Goal: Book appointment/travel/reservation

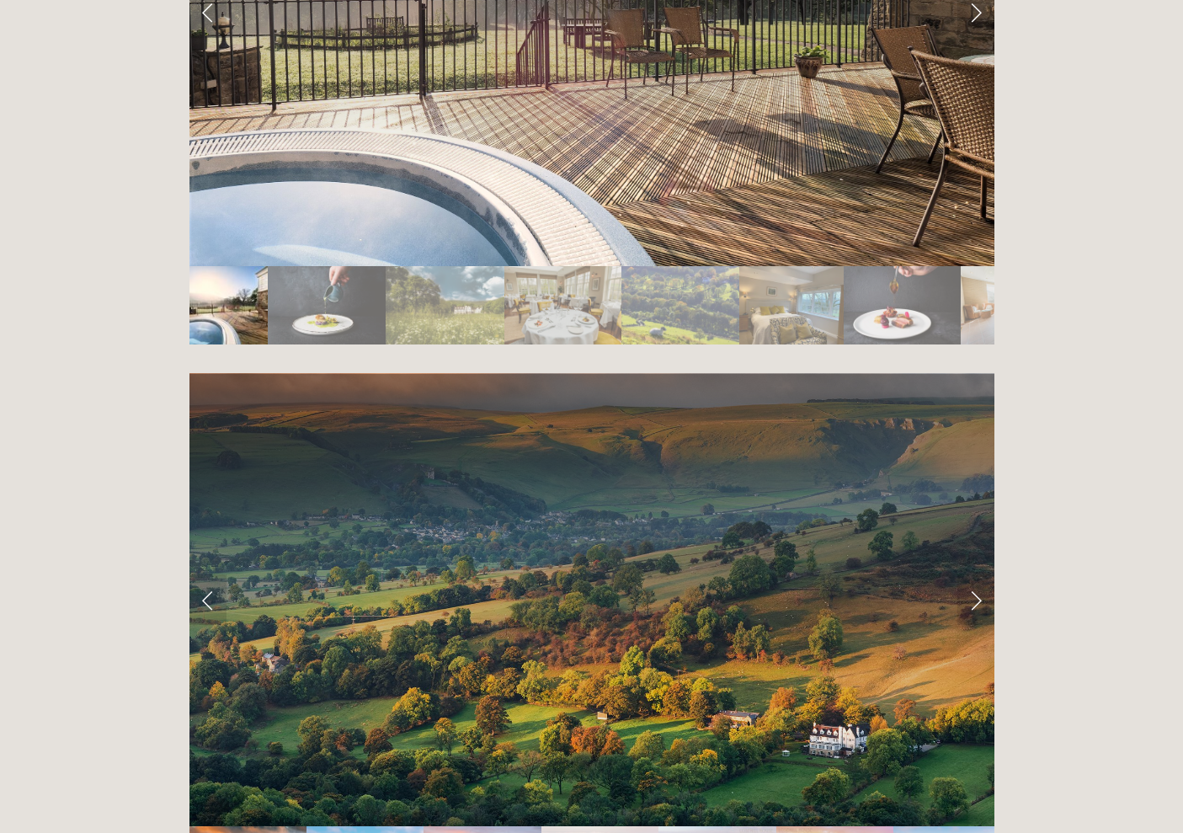
scroll to position [3236, 0]
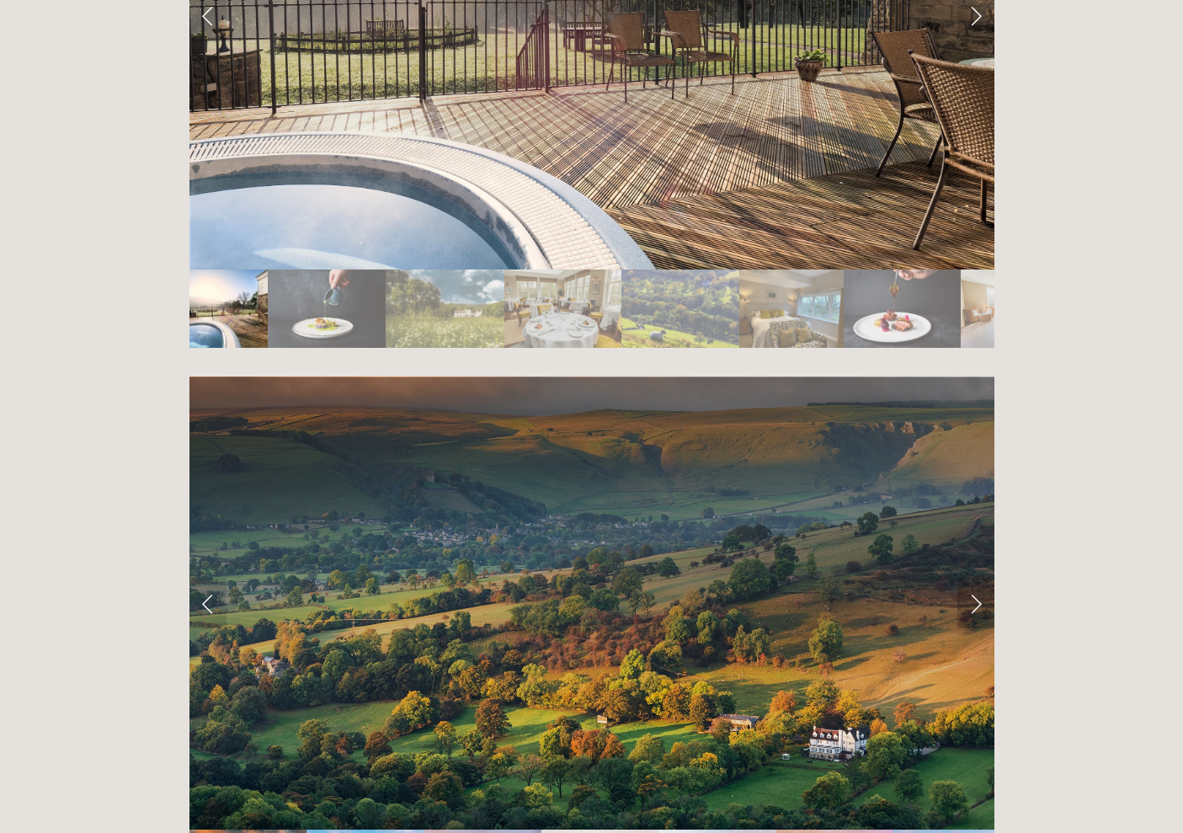
click at [981, 578] on link "Next Slide" at bounding box center [975, 603] width 37 height 51
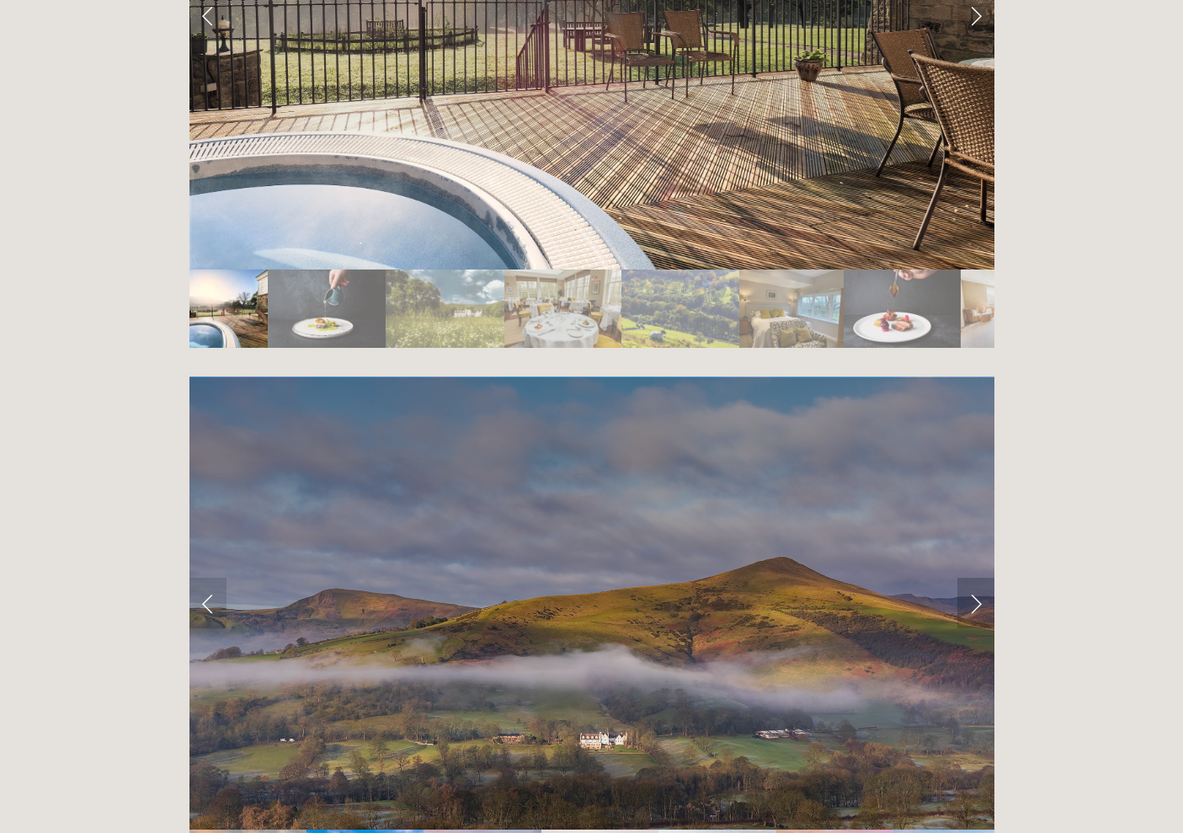
click at [978, 578] on link "Next Slide" at bounding box center [975, 603] width 37 height 51
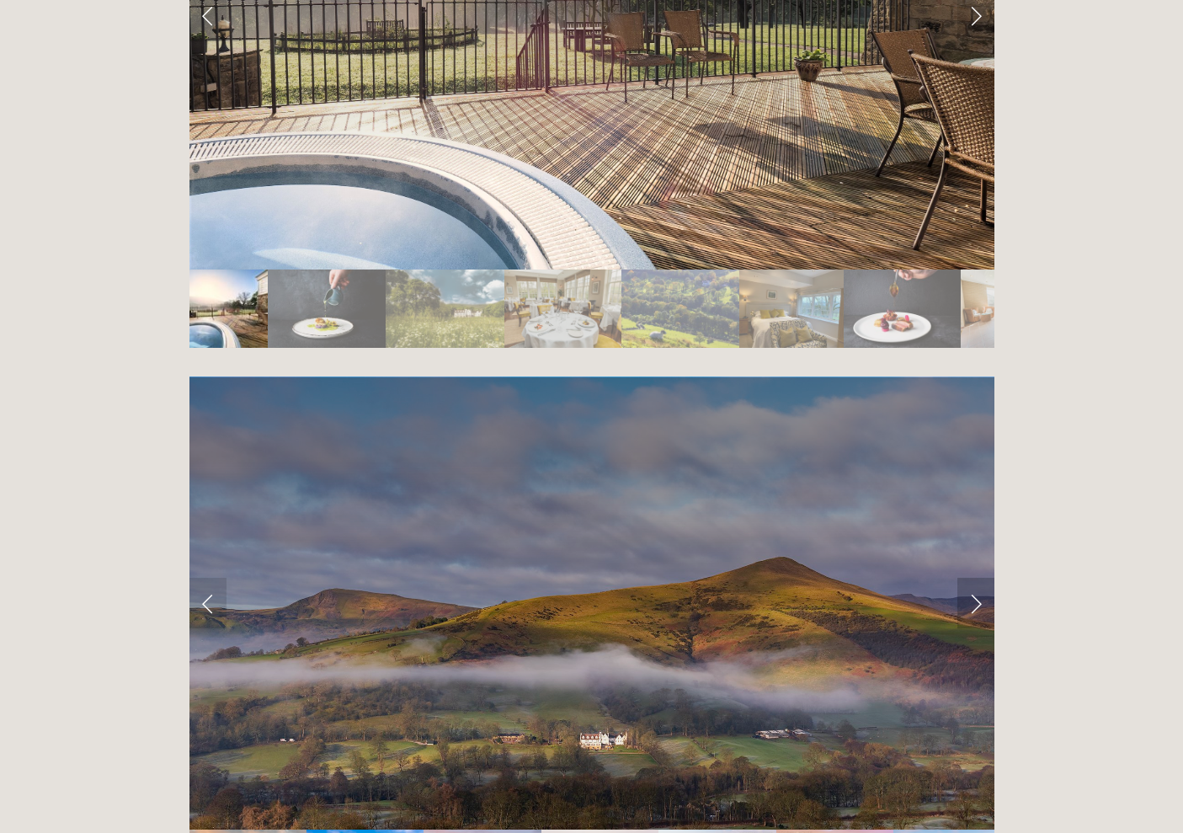
click at [978, 578] on link "Next Slide" at bounding box center [975, 603] width 37 height 51
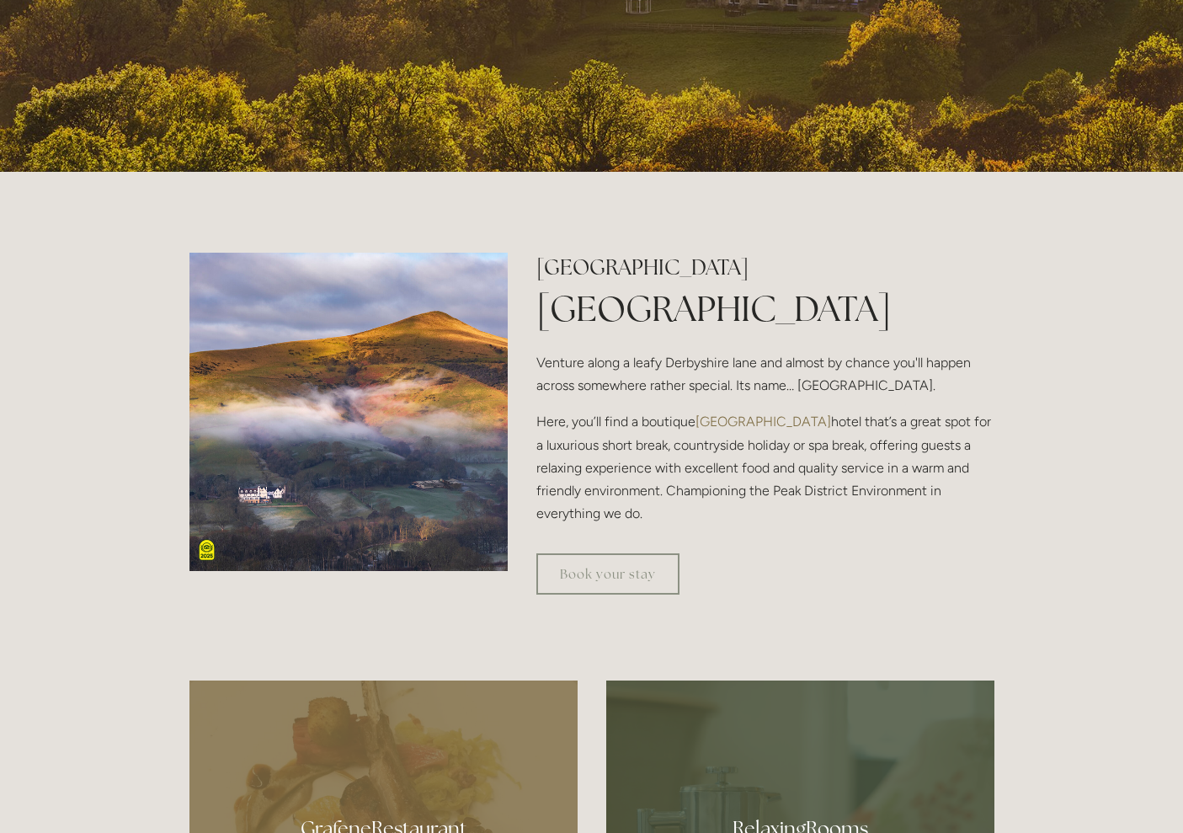
scroll to position [540, 0]
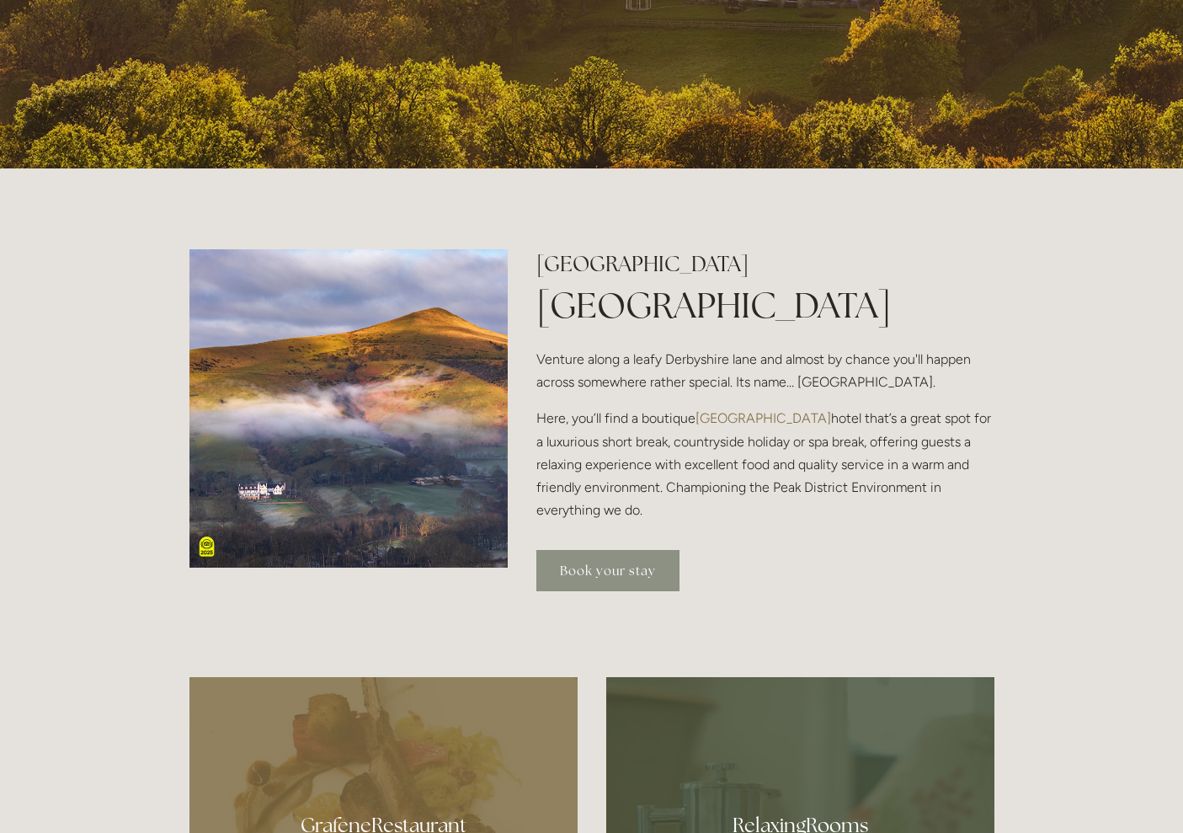
click at [652, 573] on link "Book your stay" at bounding box center [607, 570] width 143 height 41
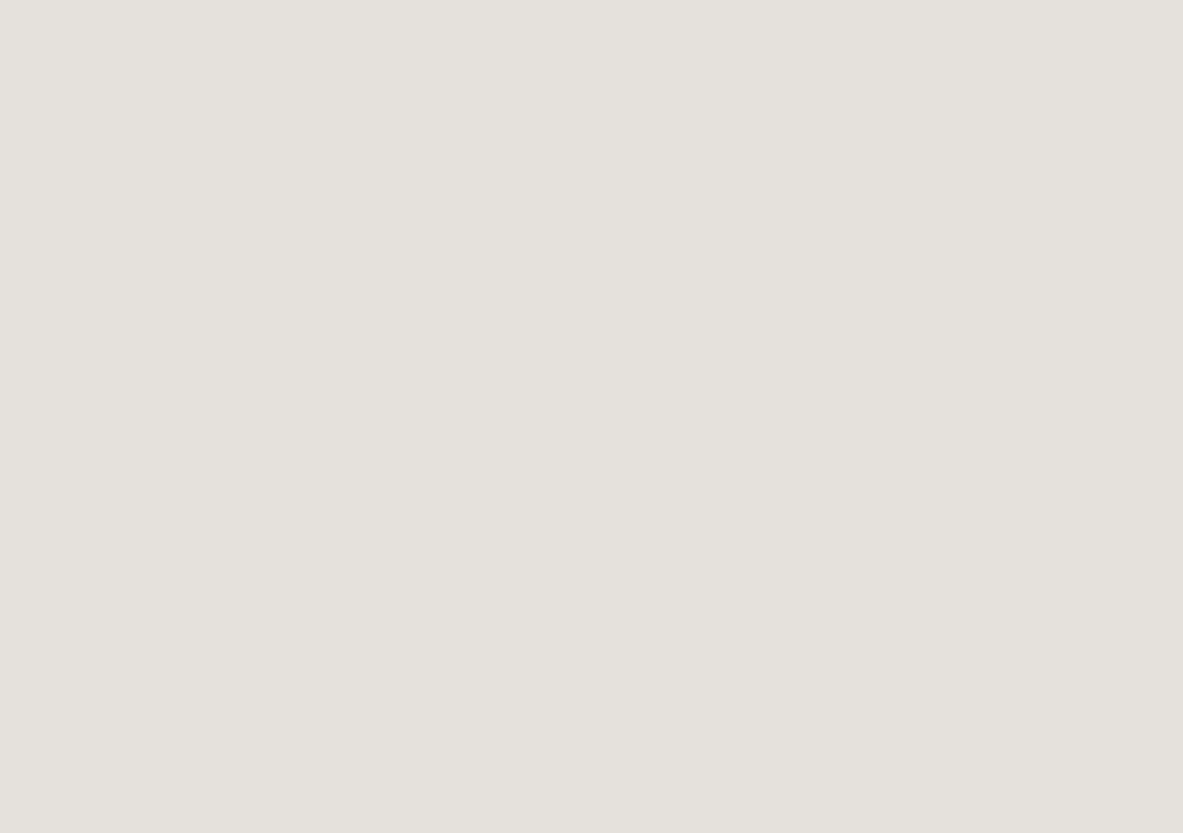
scroll to position [908, 0]
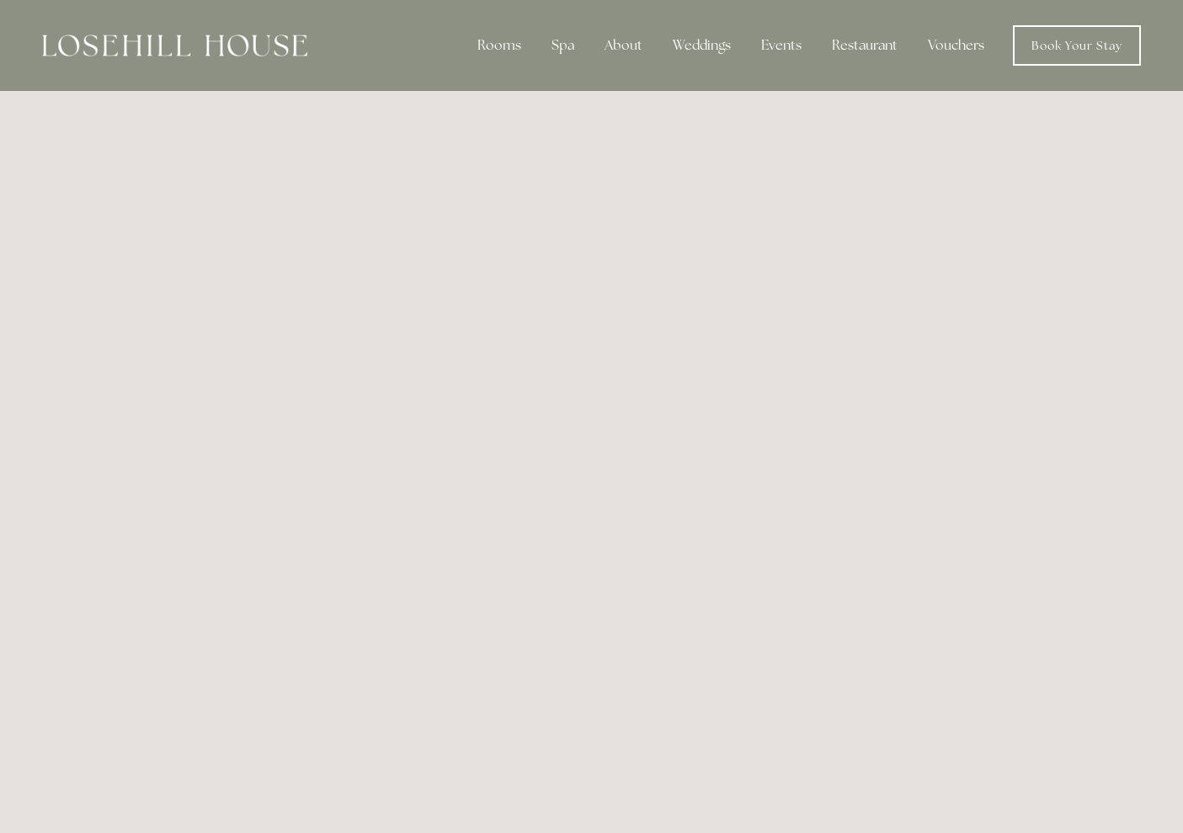
scroll to position [0, 0]
click at [518, 115] on link "Your Stay" at bounding box center [511, 116] width 109 height 27
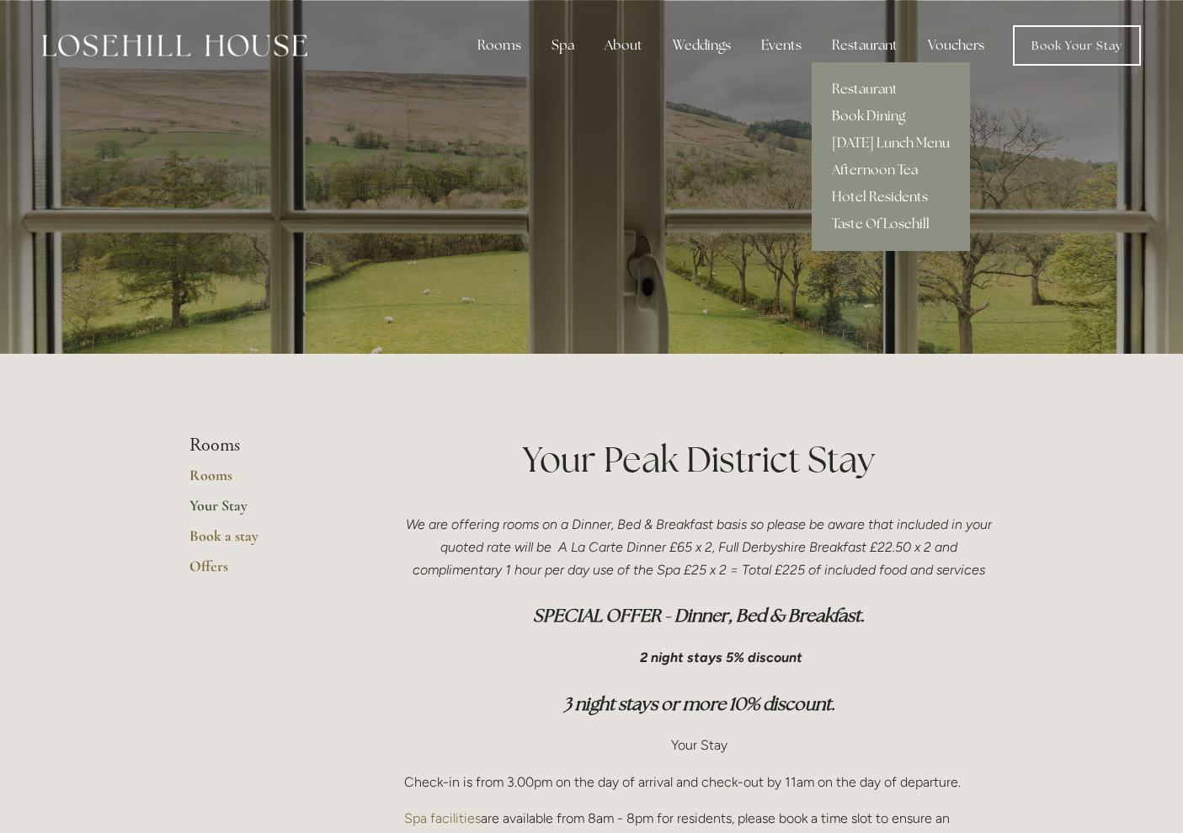
click at [881, 116] on link "Book Dining" at bounding box center [891, 116] width 158 height 27
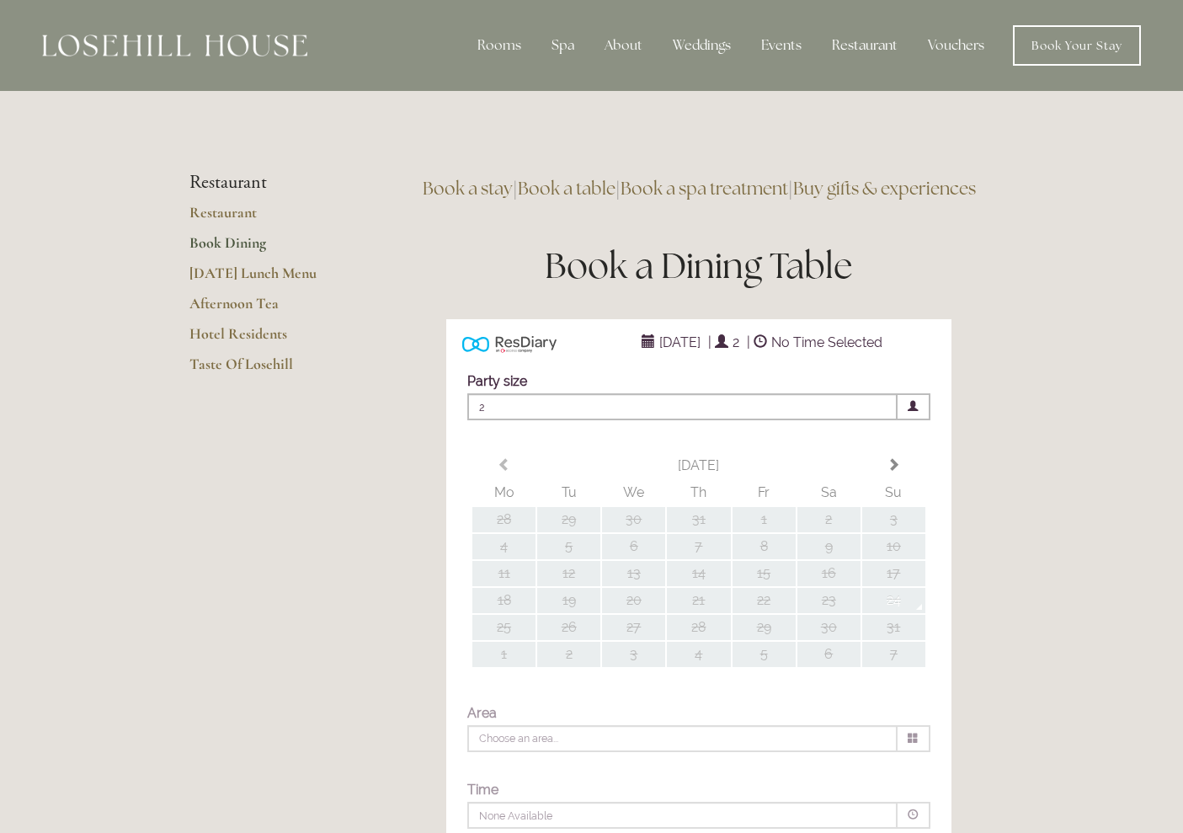
type input "Any Area"
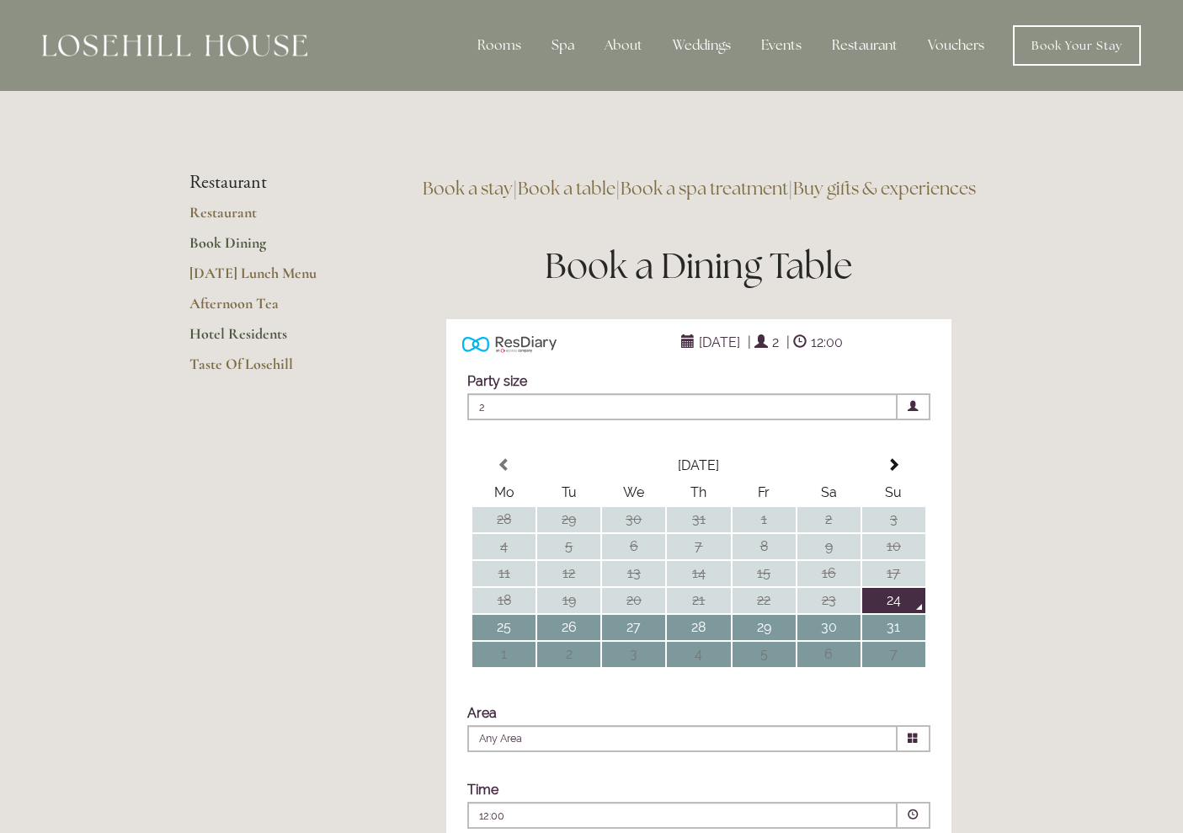
click at [264, 327] on link "Hotel Residents" at bounding box center [269, 339] width 161 height 30
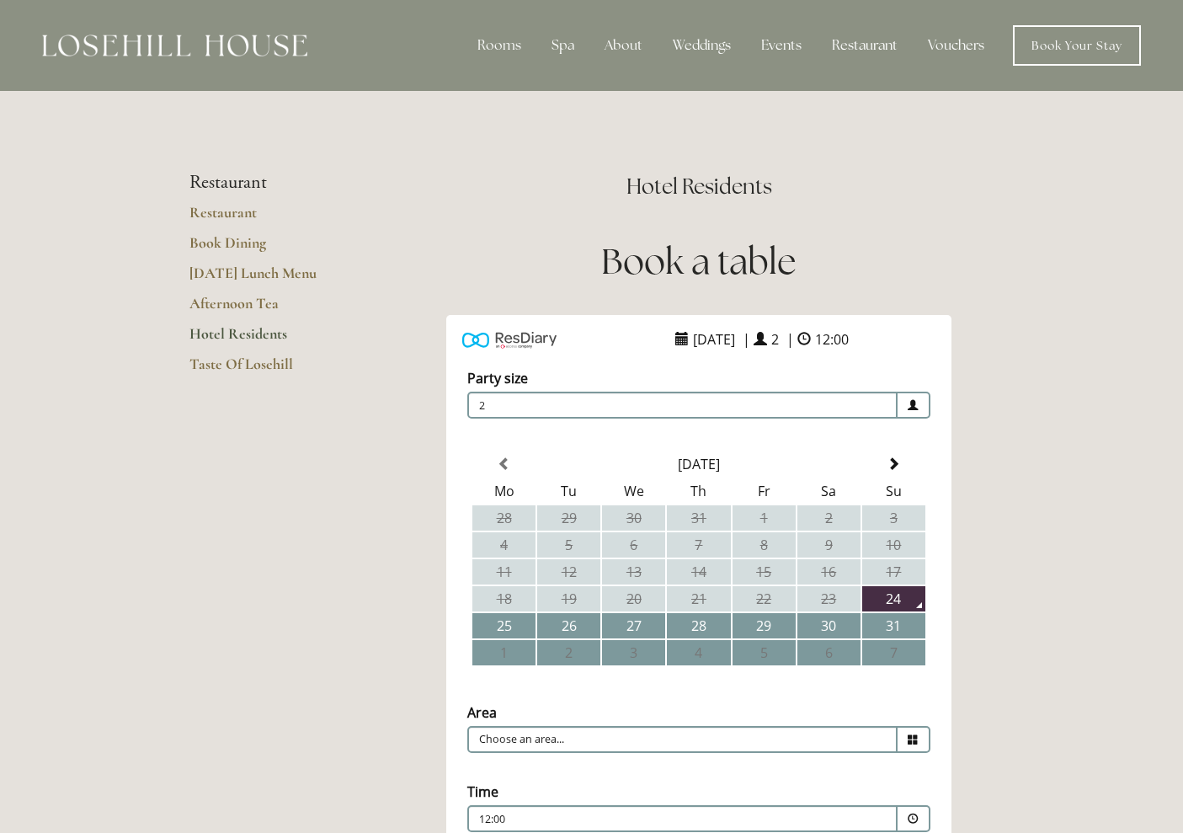
click at [900, 461] on span at bounding box center [892, 463] width 13 height 13
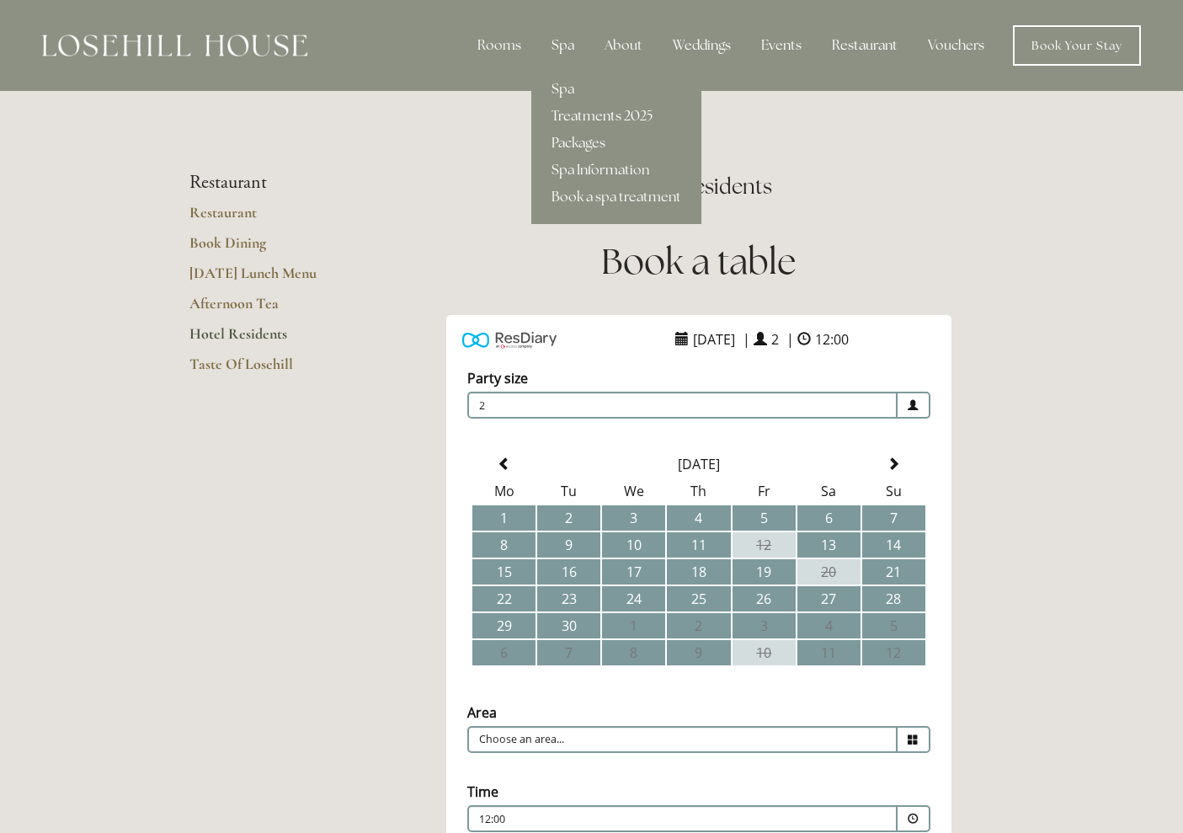
click at [615, 116] on link "Treatments 2025" at bounding box center [616, 116] width 170 height 27
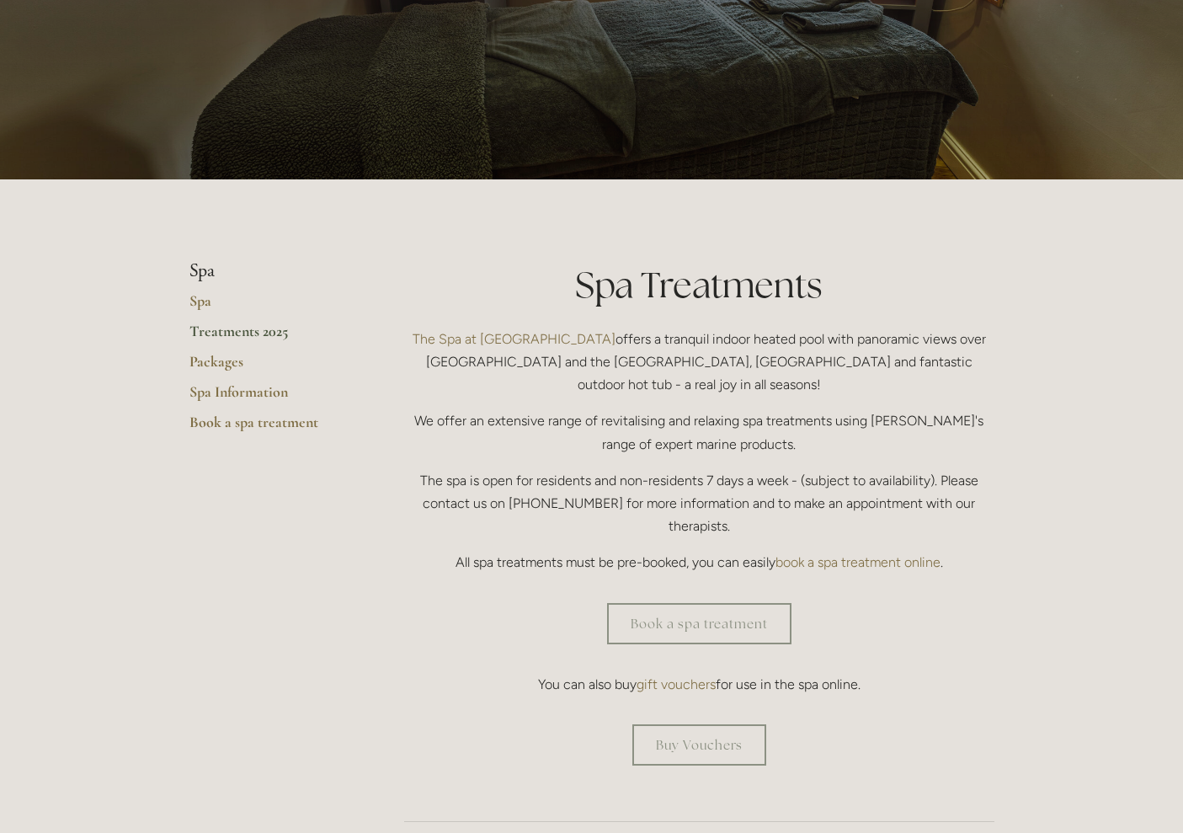
scroll to position [173, 0]
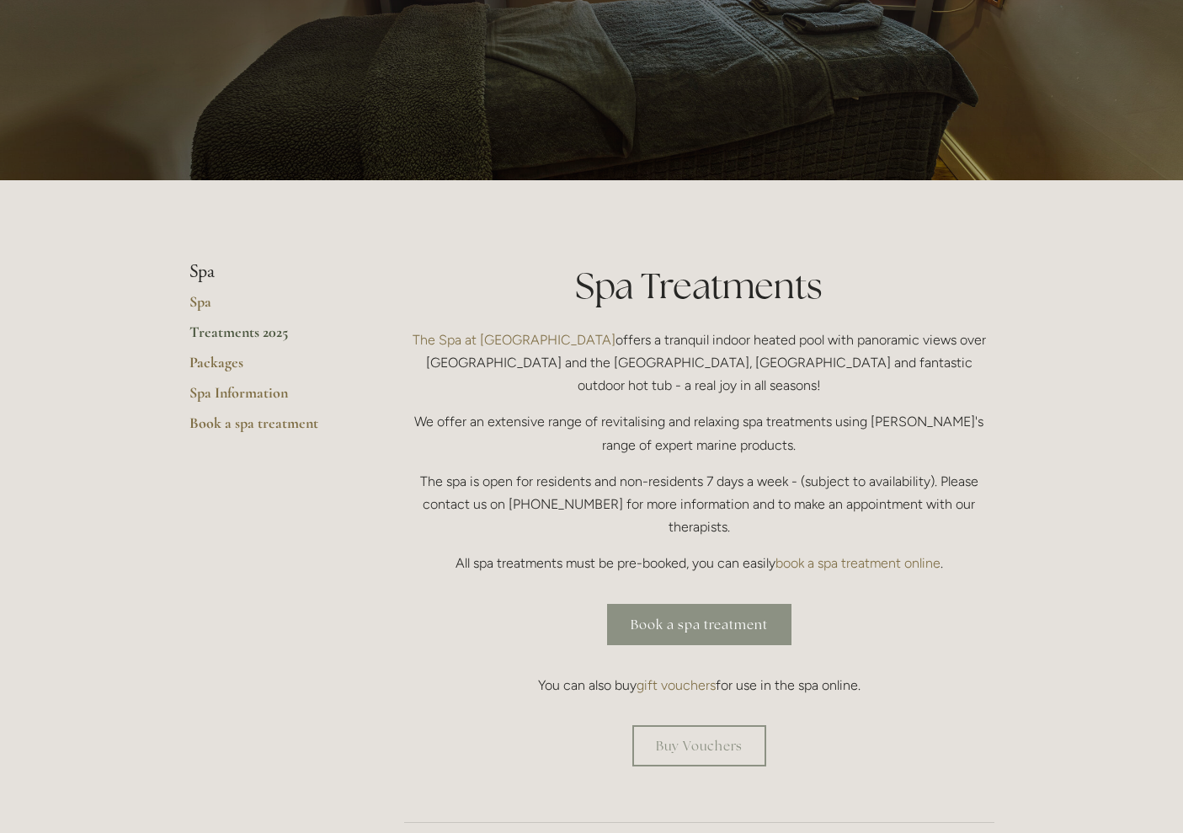
click at [691, 604] on link "Book a spa treatment" at bounding box center [699, 624] width 184 height 41
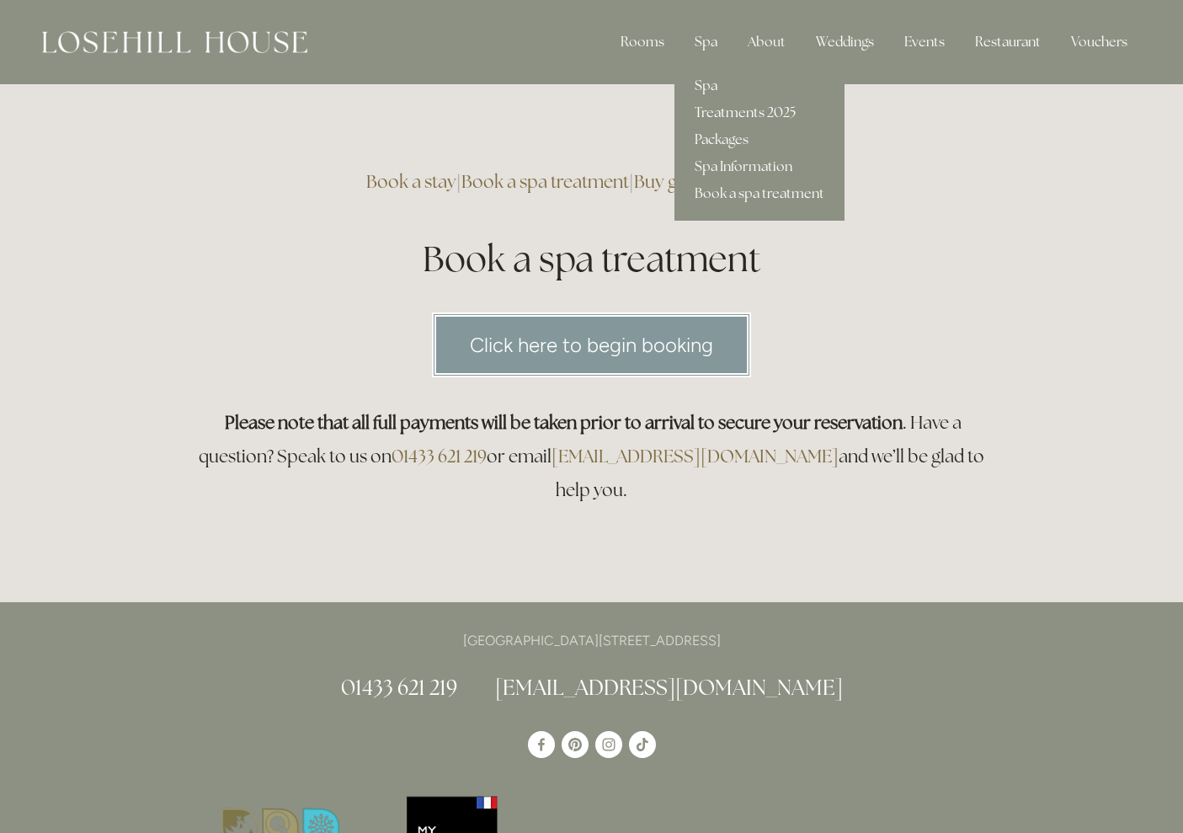
click at [753, 108] on link "Treatments 2025" at bounding box center [759, 112] width 170 height 27
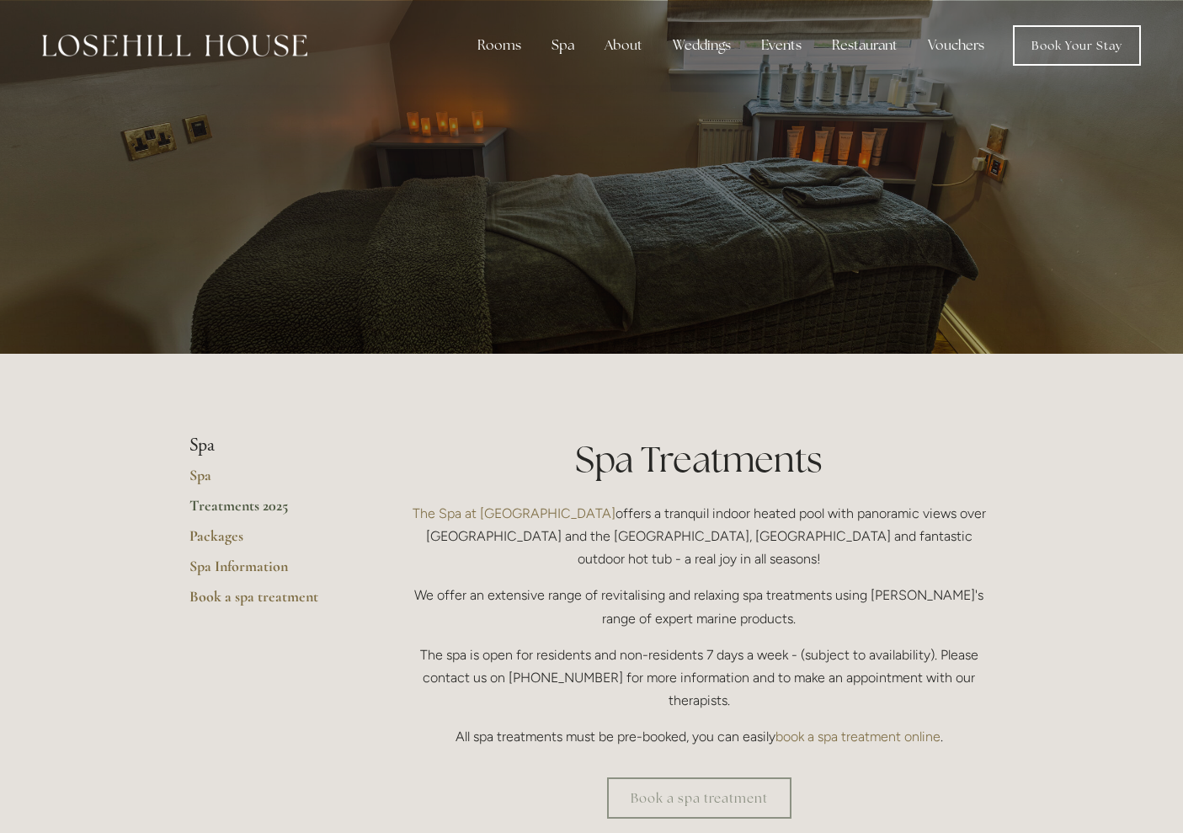
click at [261, 503] on link "Treatments 2025" at bounding box center [269, 511] width 161 height 30
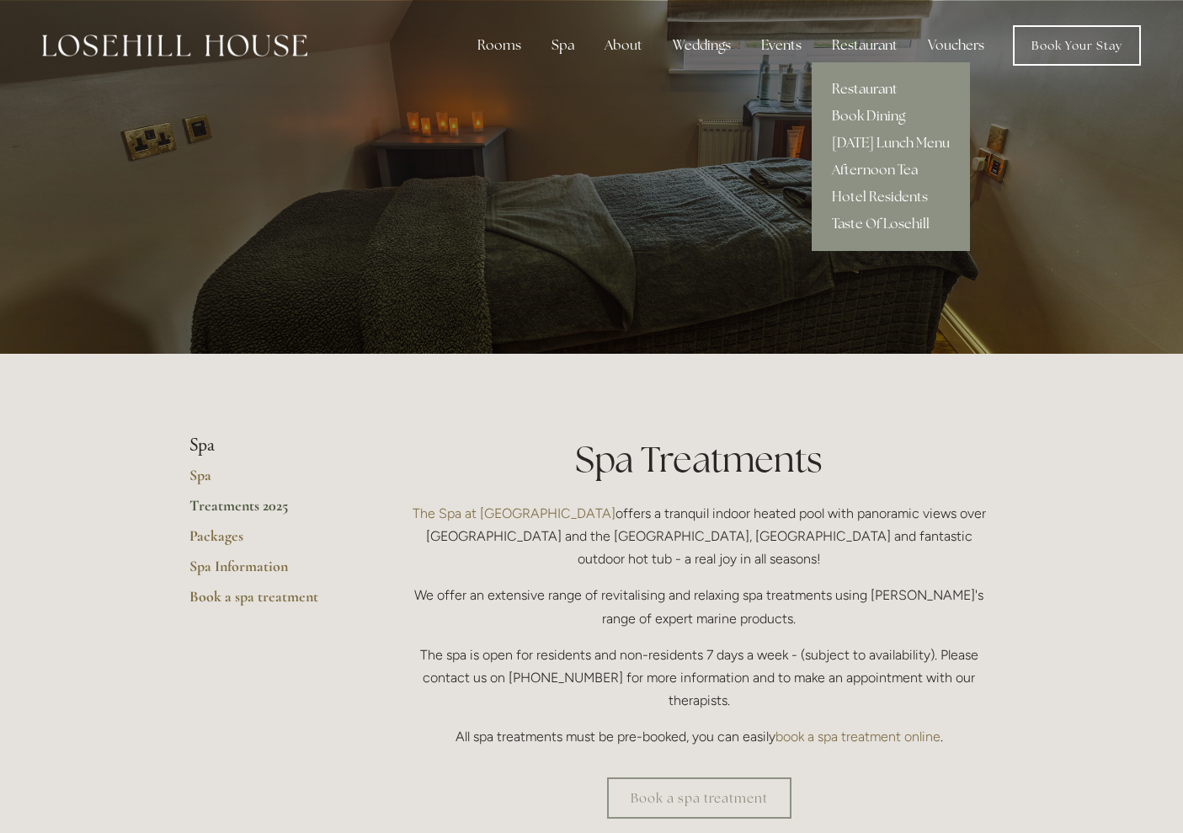
click at [875, 87] on link "Restaurant" at bounding box center [891, 89] width 158 height 27
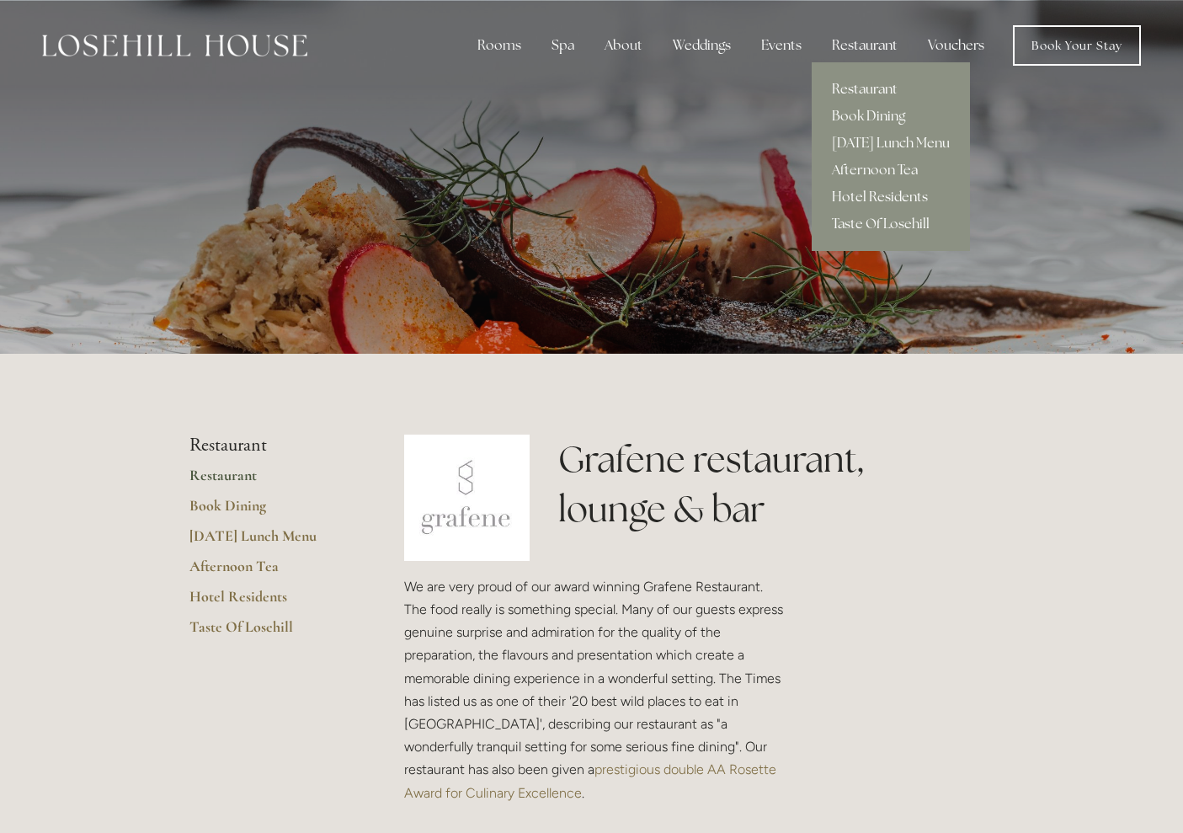
click at [887, 194] on link "Hotel Residents" at bounding box center [891, 197] width 158 height 27
